Goal: Task Accomplishment & Management: Manage account settings

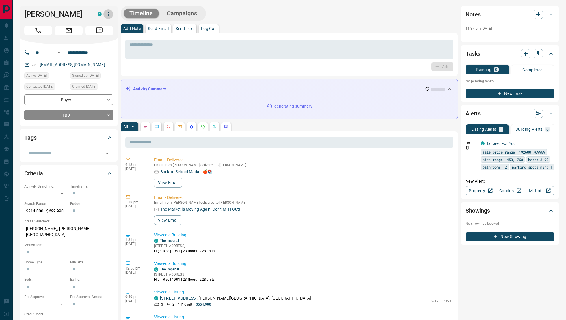
click at [106, 13] on icon "button" at bounding box center [108, 14] width 7 height 7
click at [104, 26] on li "Reassign Lead" at bounding box center [96, 25] width 34 height 9
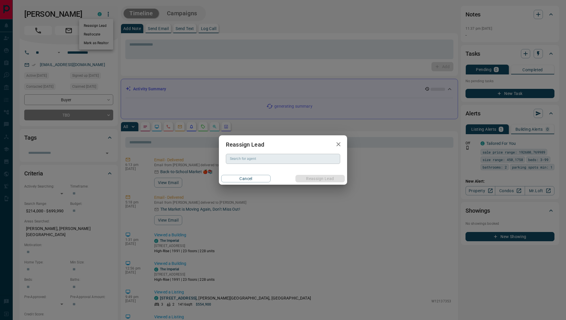
click at [248, 161] on input "Search for agent" at bounding box center [283, 159] width 110 height 6
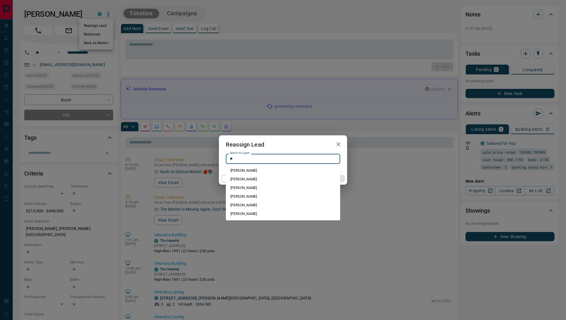
type input "*"
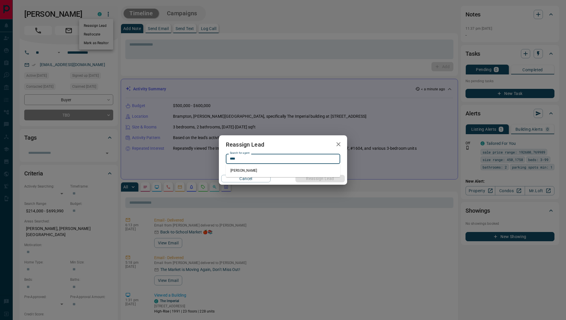
click at [266, 171] on li "[PERSON_NAME]" at bounding box center [283, 170] width 114 height 9
type input "**********"
click at [307, 180] on button "Reassign Lead" at bounding box center [320, 179] width 49 height 8
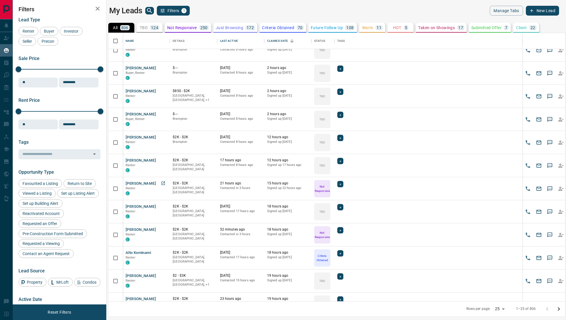
scroll to position [80, 0]
